Goal: Browse casually

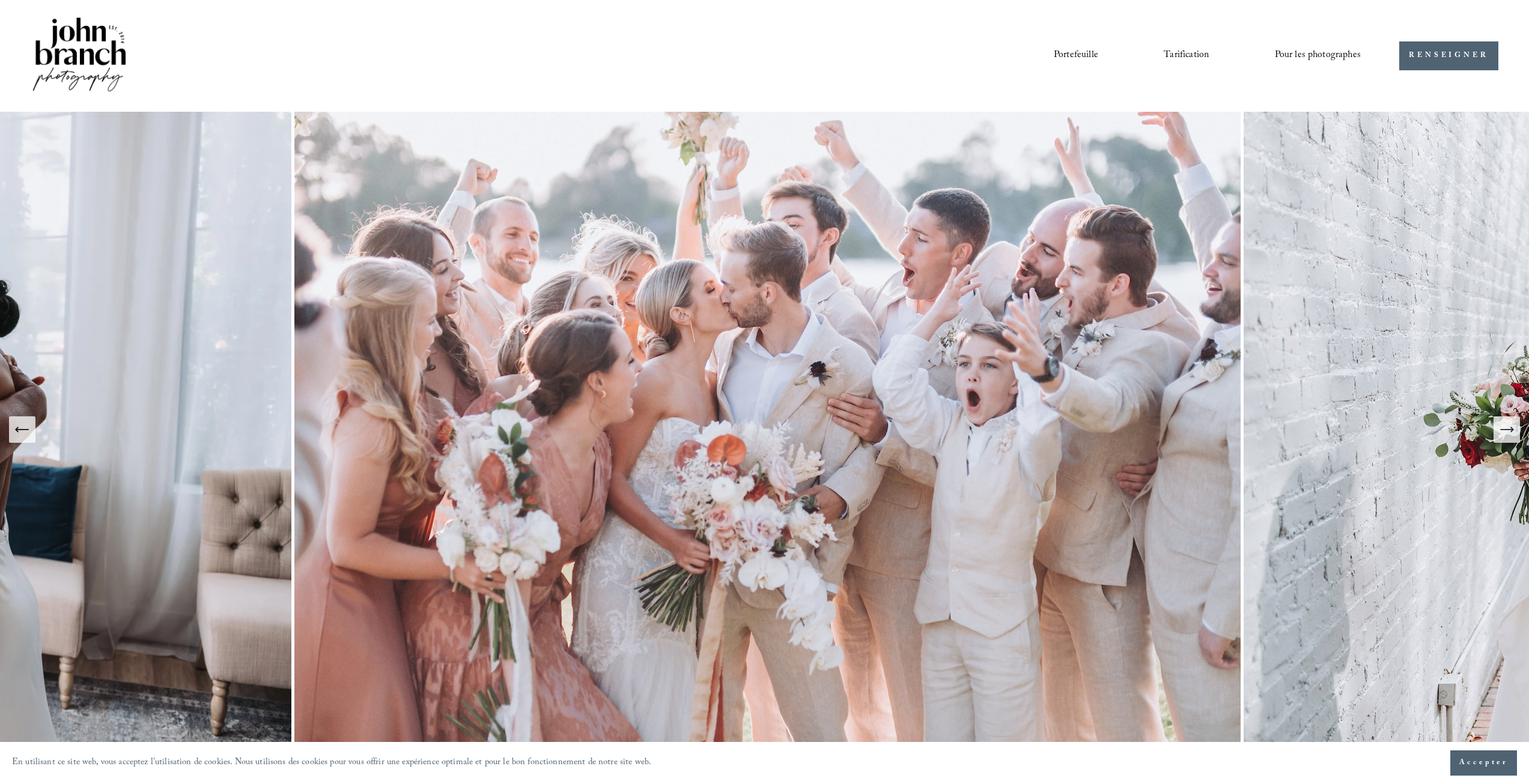
click at [1504, 440] on button "Diapositive suivante" at bounding box center [1507, 429] width 27 height 27
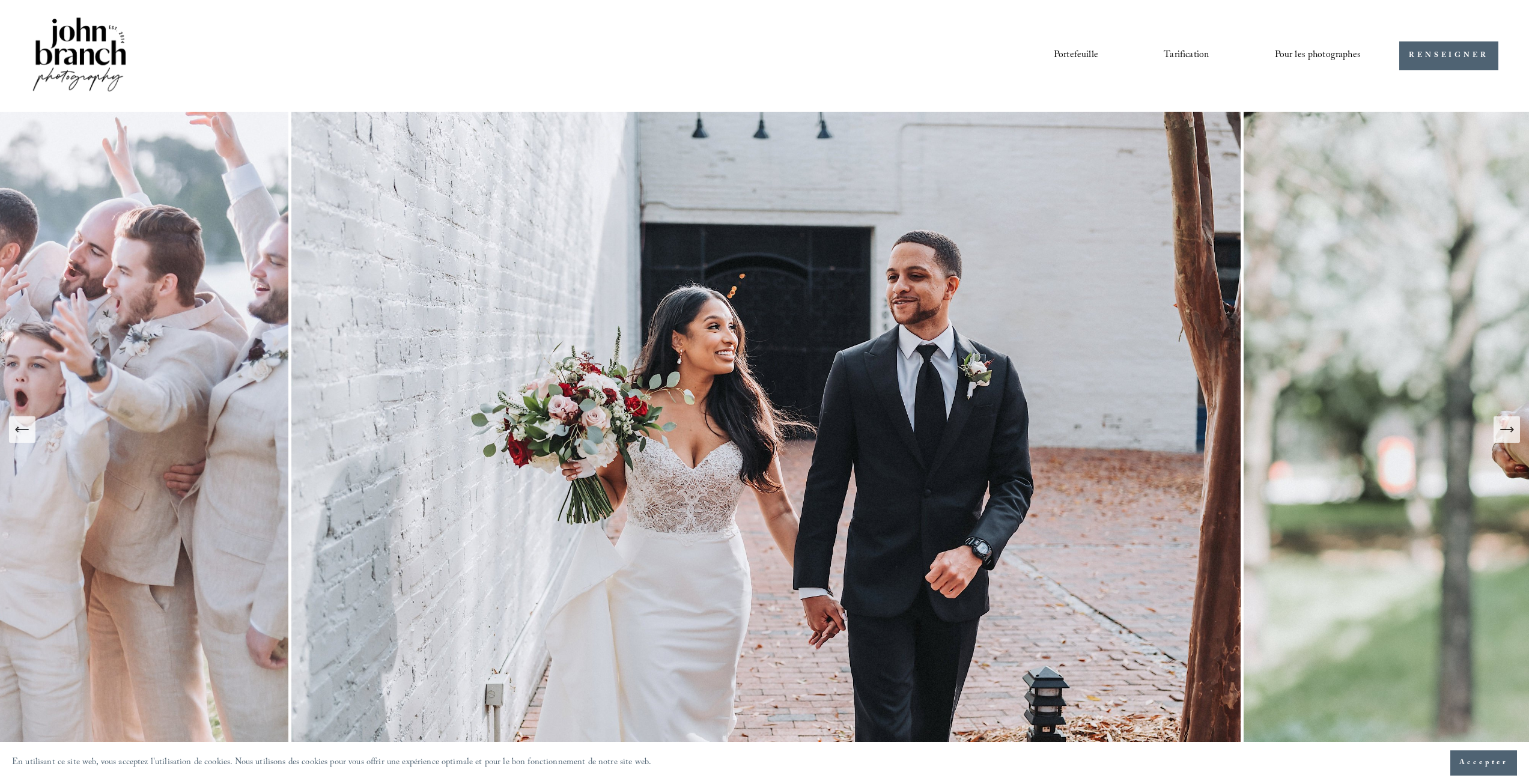
click at [1503, 426] on icon "Diapositive suivante" at bounding box center [1507, 429] width 17 height 17
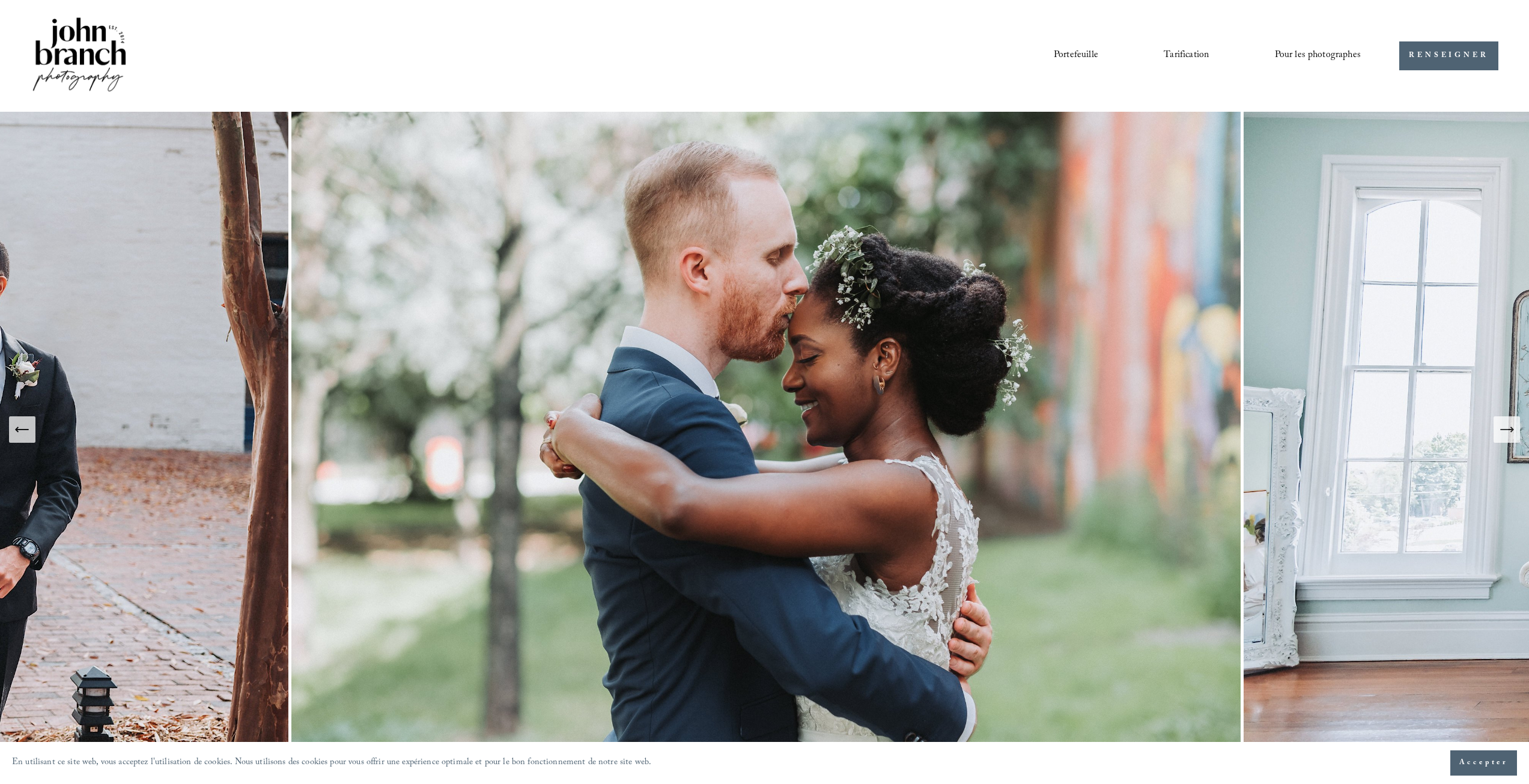
click at [1503, 426] on icon "Diapositive suivante" at bounding box center [1507, 429] width 17 height 17
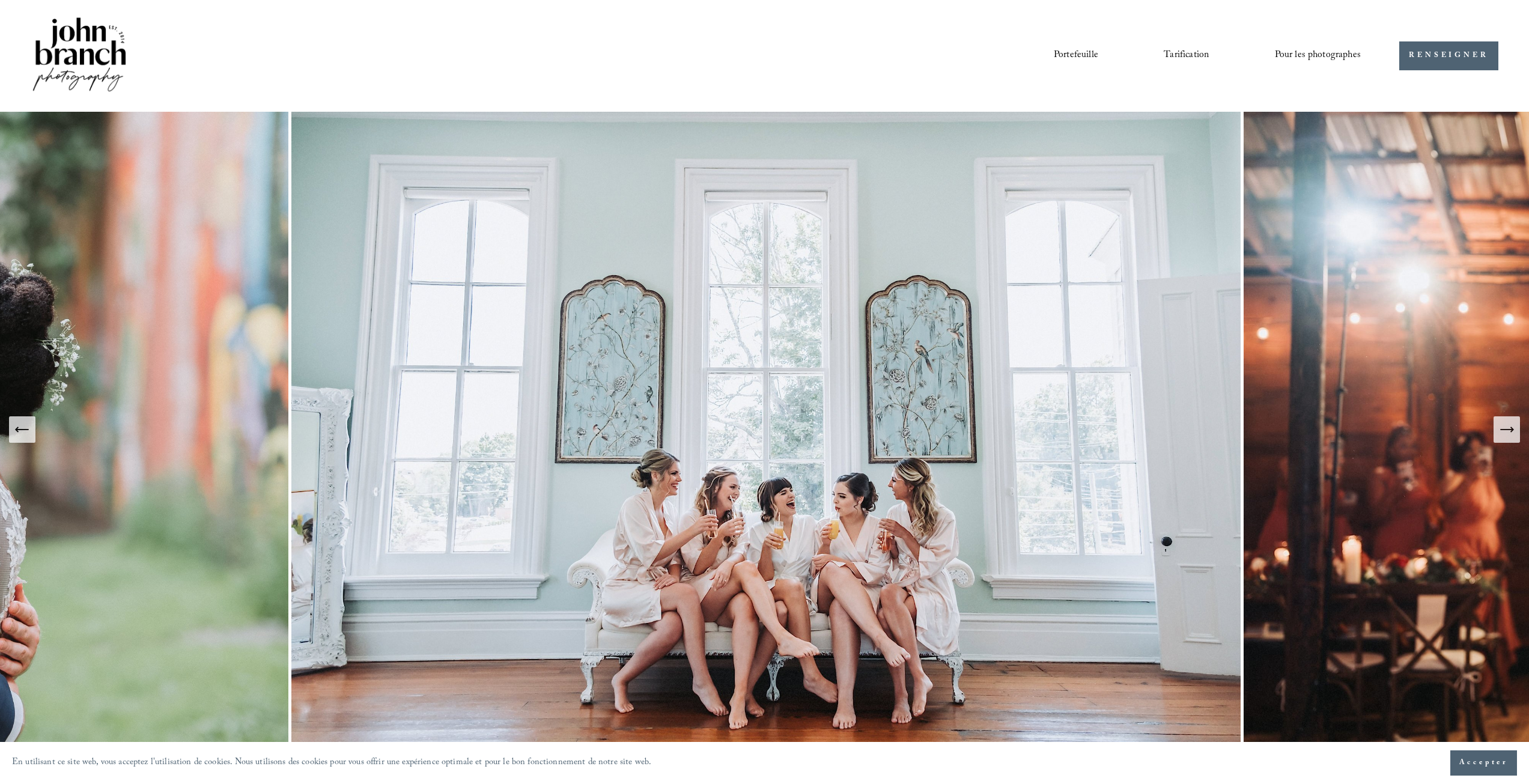
click at [1512, 426] on icon "Diapositive suivante" at bounding box center [1507, 429] width 17 height 17
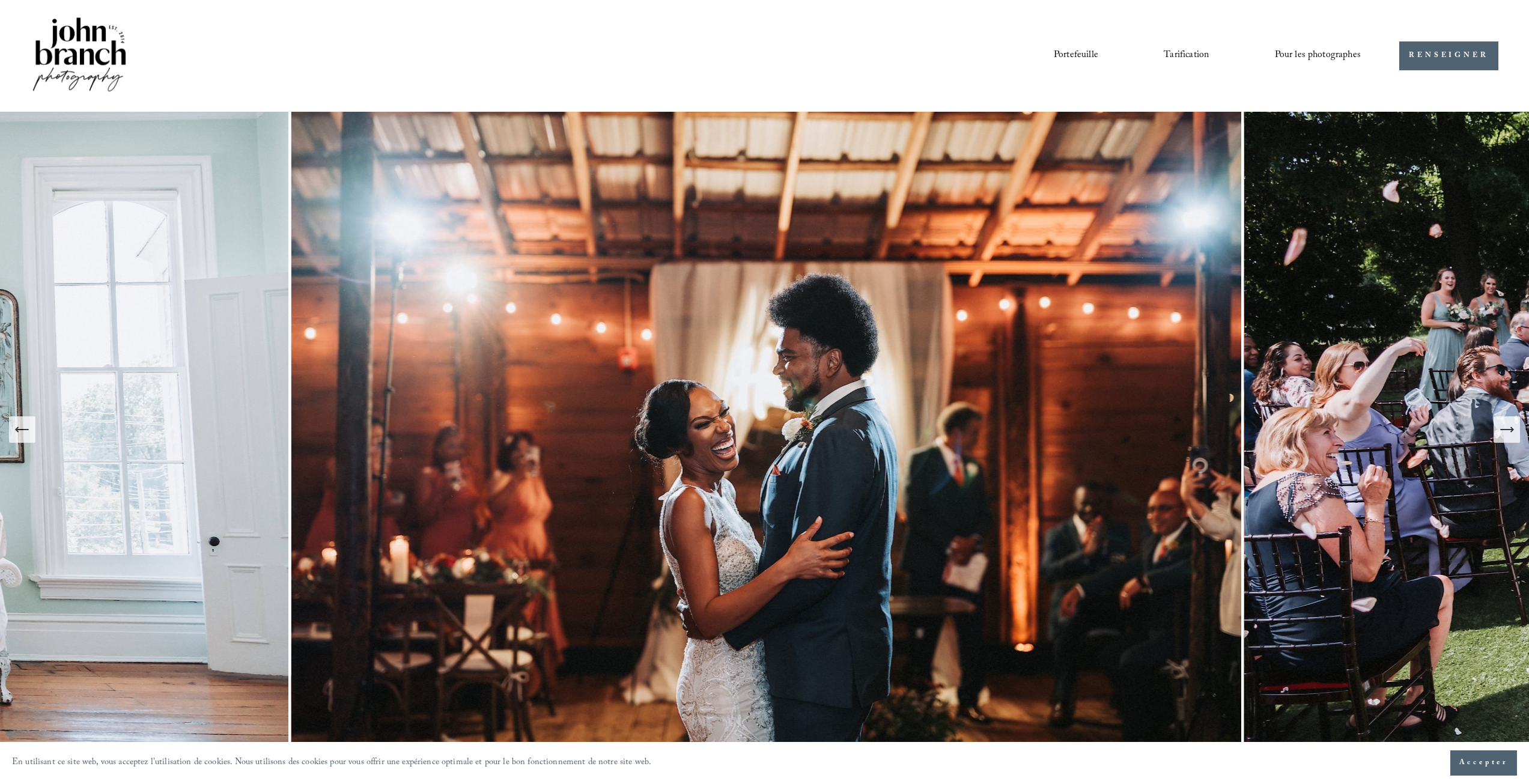
click at [1512, 426] on icon "Diapositive suivante" at bounding box center [1507, 429] width 17 height 17
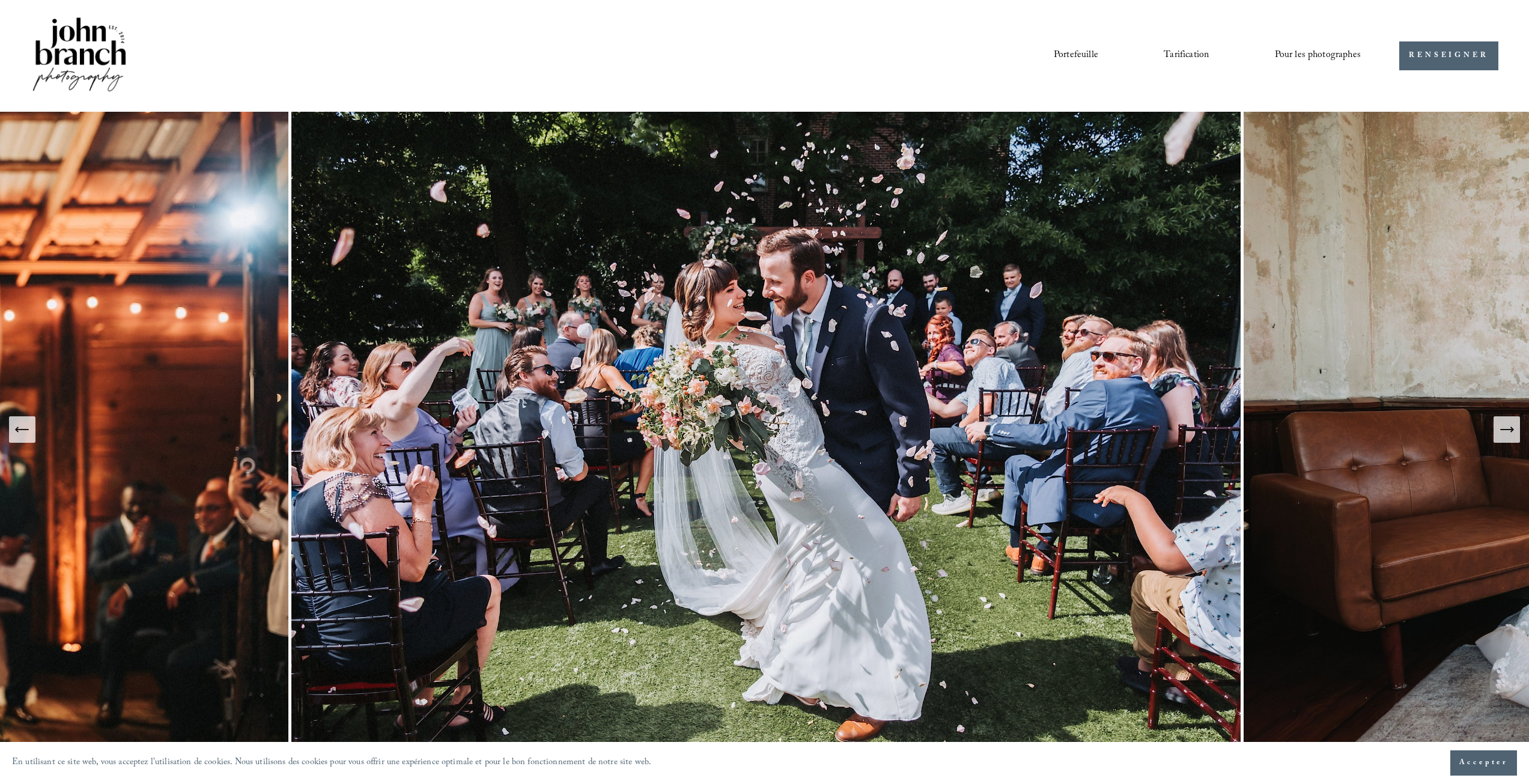
click at [1512, 426] on icon "Diapositive suivante" at bounding box center [1507, 429] width 17 height 17
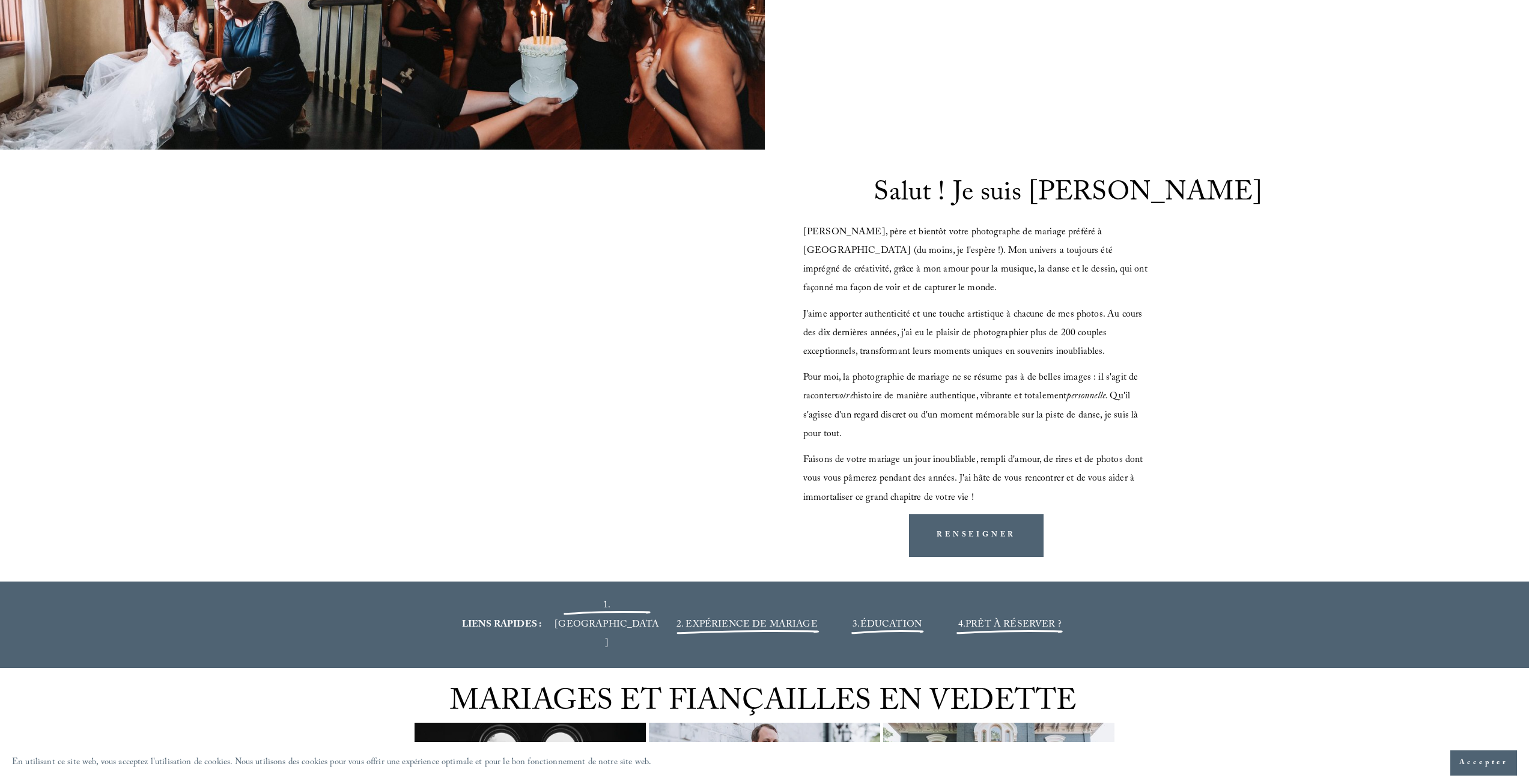
scroll to position [1742, 0]
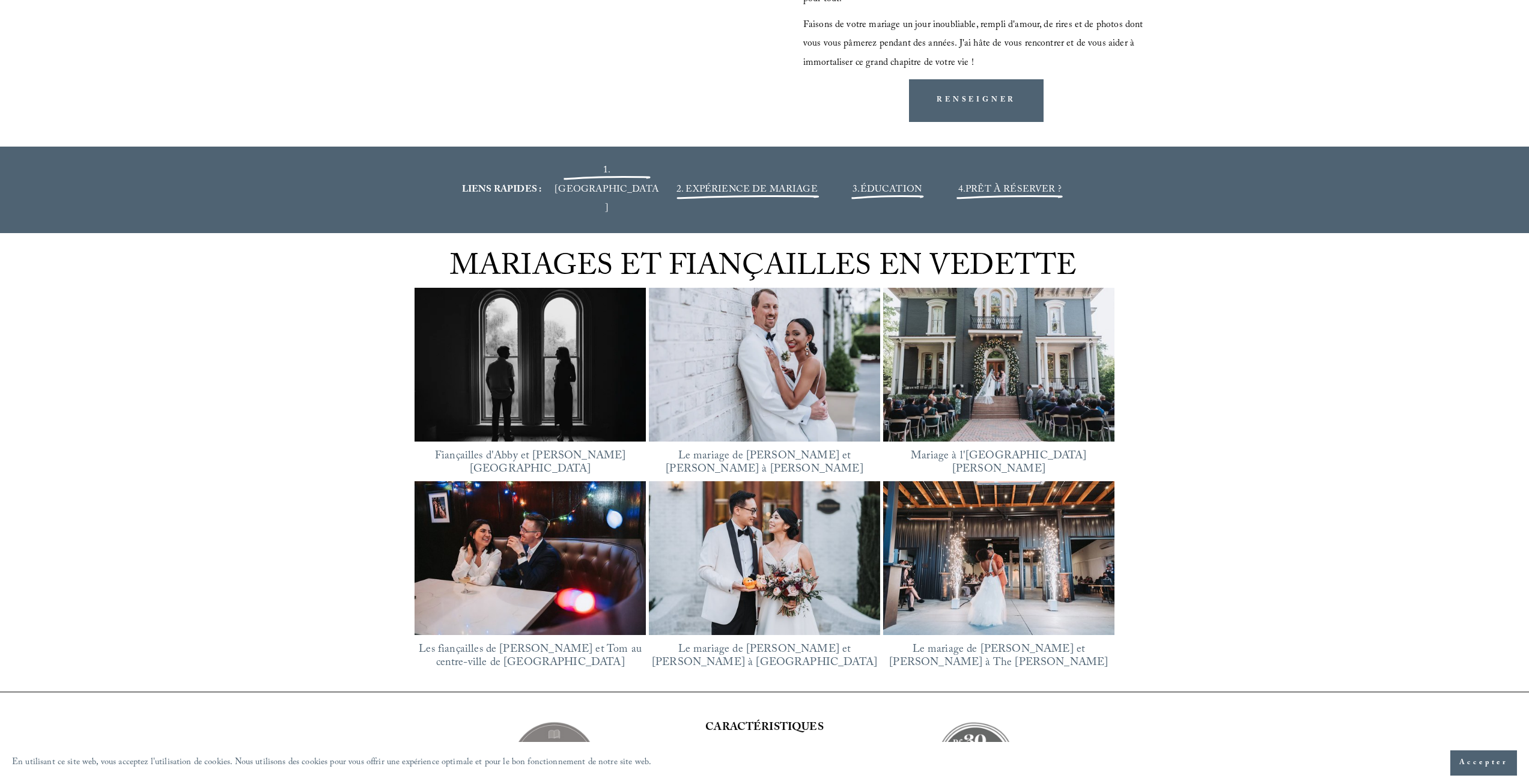
click at [568, 340] on img at bounding box center [530, 364] width 232 height 173
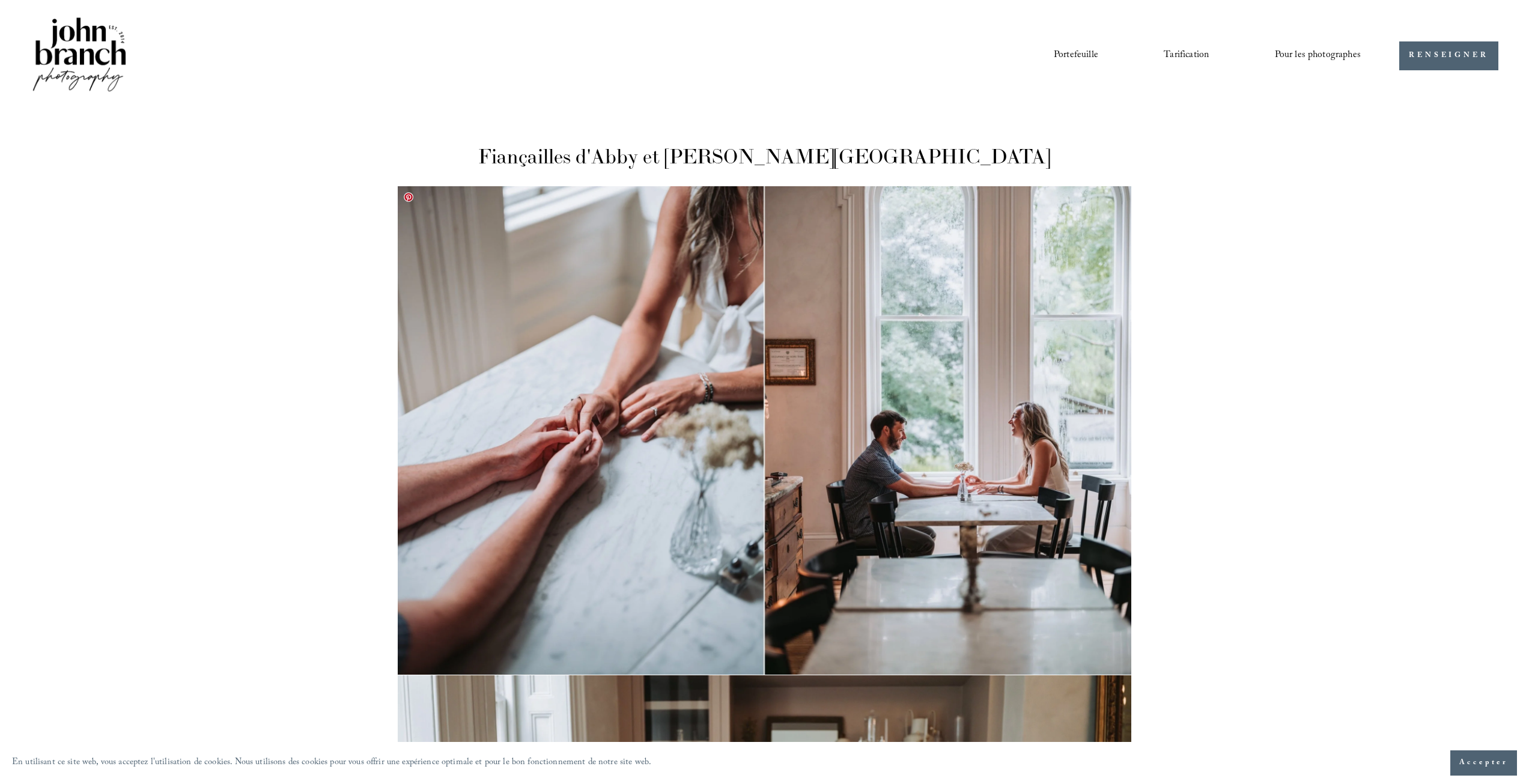
click at [1043, 464] on img at bounding box center [765, 430] width 734 height 488
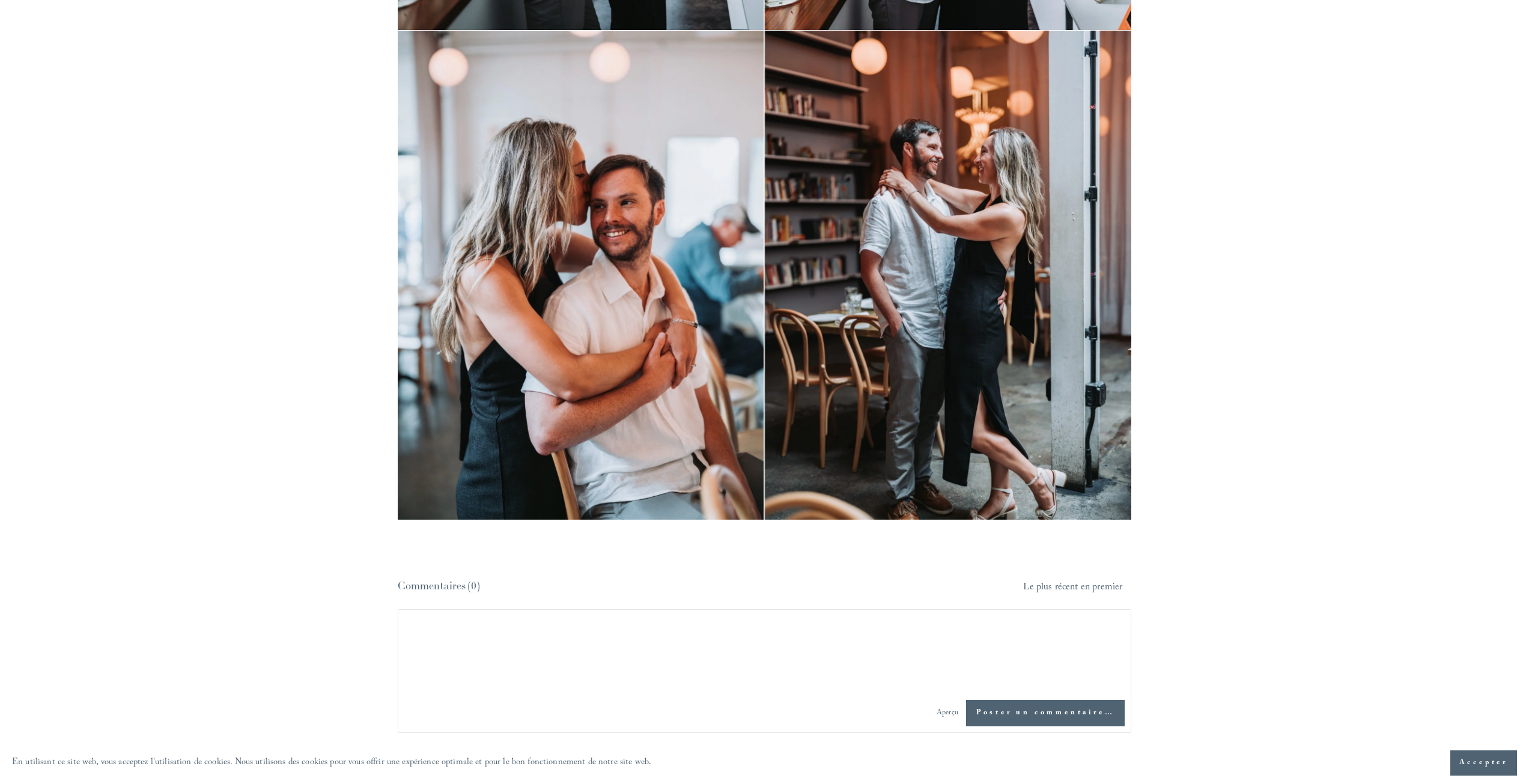
scroll to position [10039, 0]
